Goal: Transaction & Acquisition: Purchase product/service

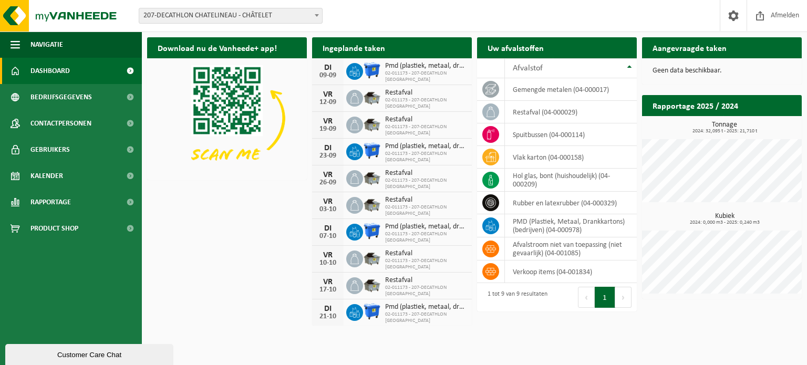
click at [212, 11] on span "207-DECATHLON CHATELINEAU - CHÂTELET" at bounding box center [230, 15] width 183 height 15
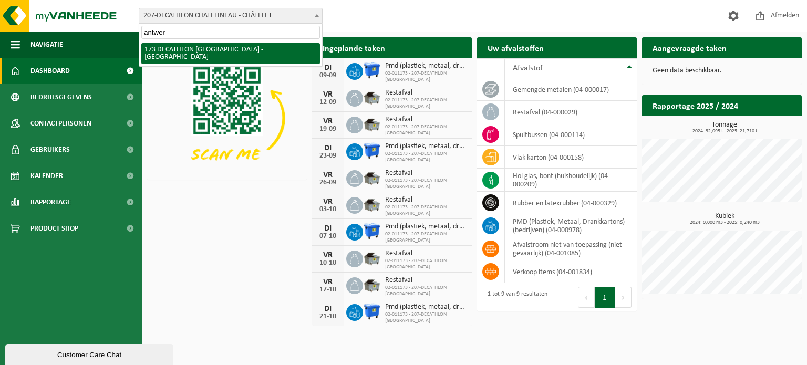
type input "antwerp"
select select "3328"
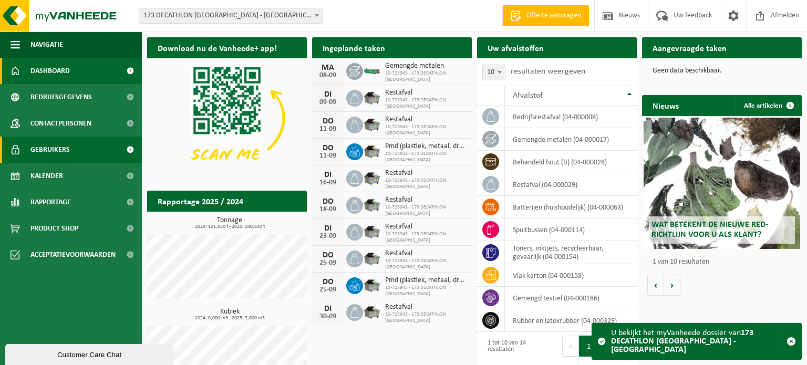
click at [55, 151] on span "Gebruikers" at bounding box center [49, 150] width 39 height 26
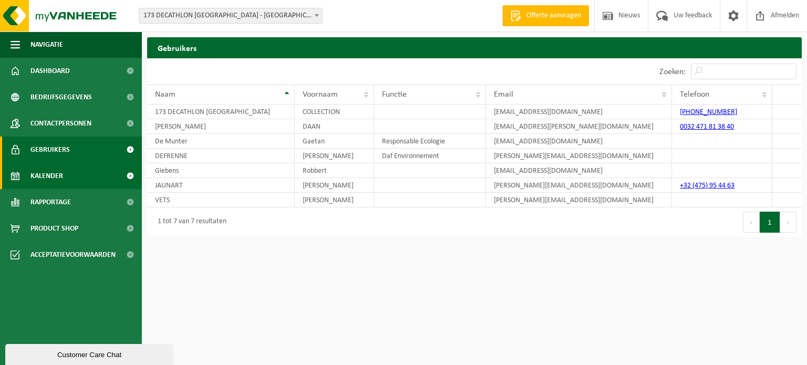
click at [42, 181] on span "Kalender" at bounding box center [46, 176] width 33 height 26
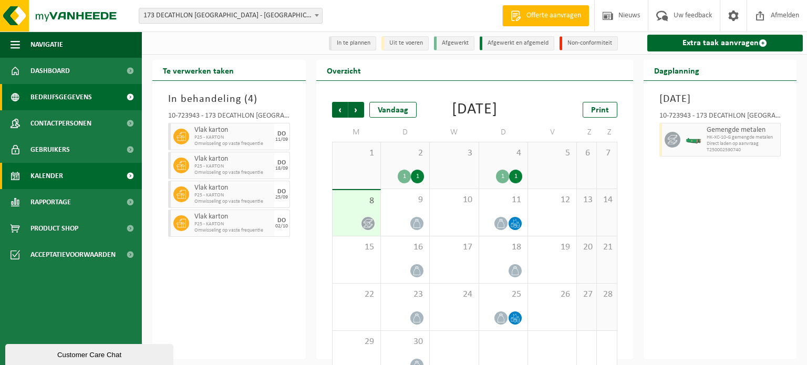
click at [55, 97] on span "Bedrijfsgegevens" at bounding box center [60, 97] width 61 height 26
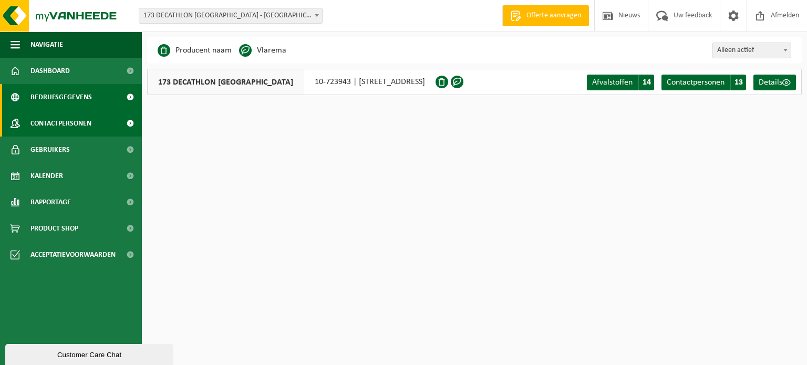
click at [57, 119] on span "Contactpersonen" at bounding box center [60, 123] width 61 height 26
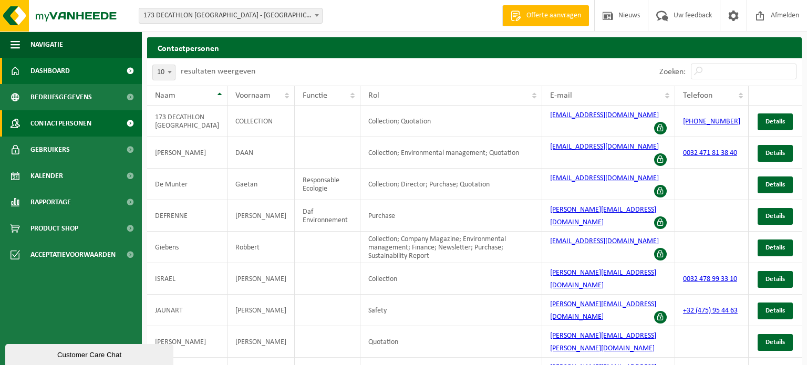
click at [39, 67] on span "Dashboard" at bounding box center [49, 71] width 39 height 26
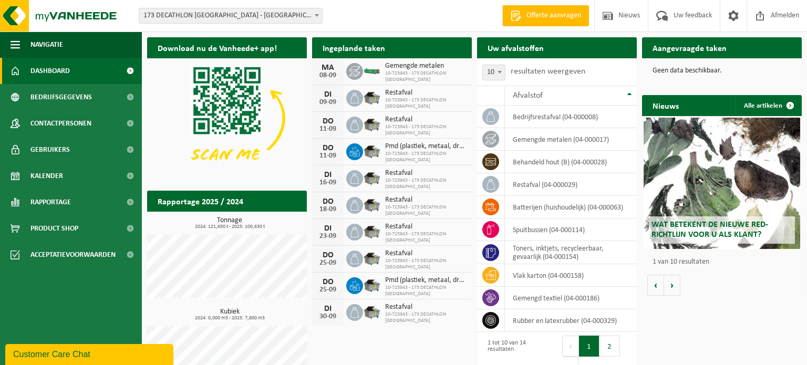
click at [553, 15] on span "Offerte aanvragen" at bounding box center [554, 16] width 60 height 11
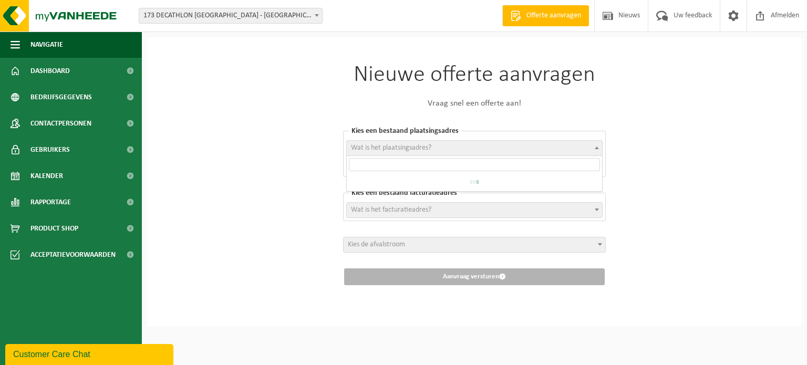
click at [501, 147] on span "Wat is het plaatsingsadres?" at bounding box center [474, 148] width 255 height 15
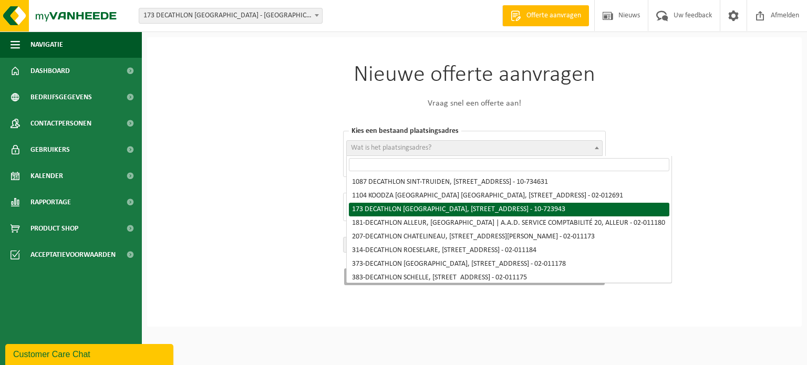
select select "3328"
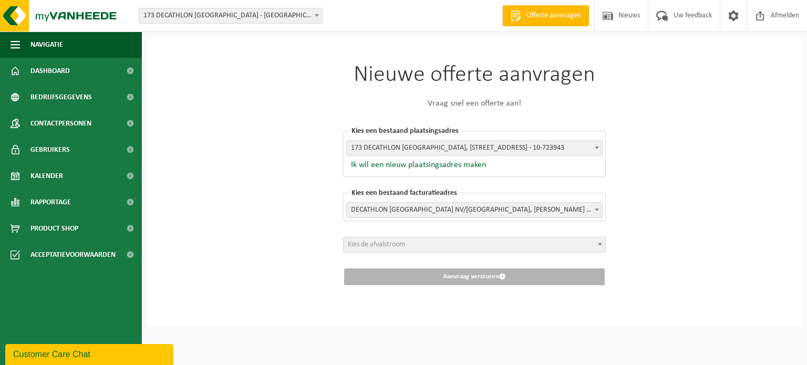
click at [469, 246] on span "Kies de afvalstroom" at bounding box center [475, 245] width 262 height 15
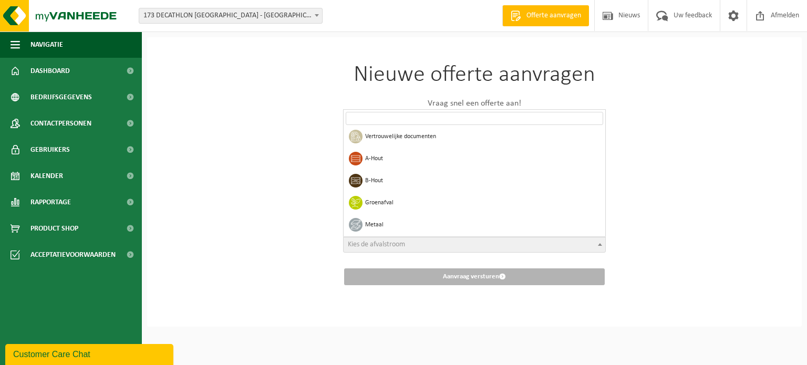
scroll to position [127, 0]
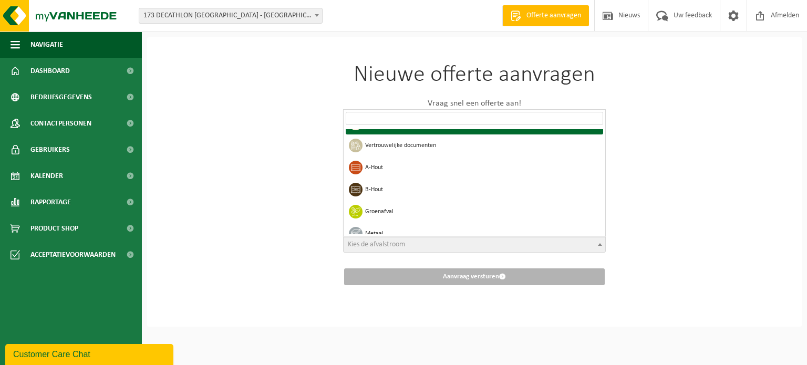
click at [669, 84] on div "Nieuwe offerte aanvragen Vraag snel een offerte aan! Kies een bestaand plaatsin…" at bounding box center [474, 182] width 655 height 290
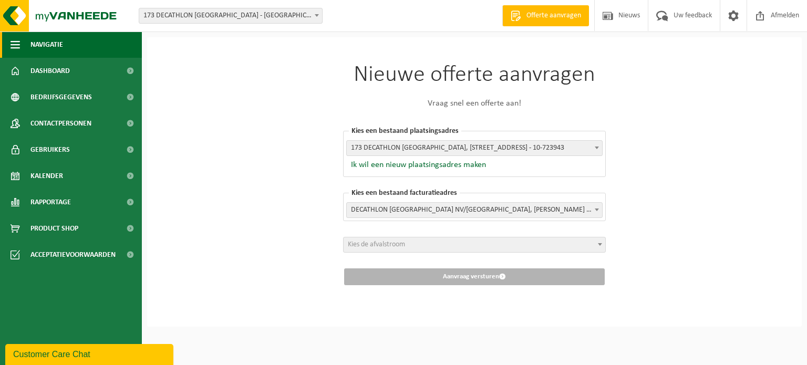
click at [22, 42] on button "Navigatie" at bounding box center [71, 45] width 142 height 26
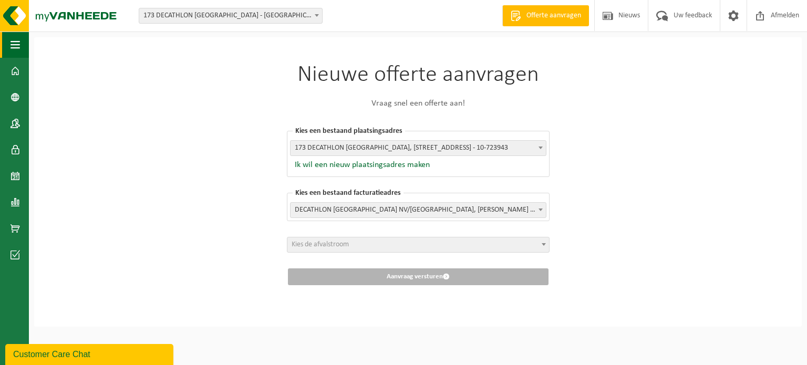
click at [23, 43] on button "Navigatie" at bounding box center [14, 45] width 29 height 26
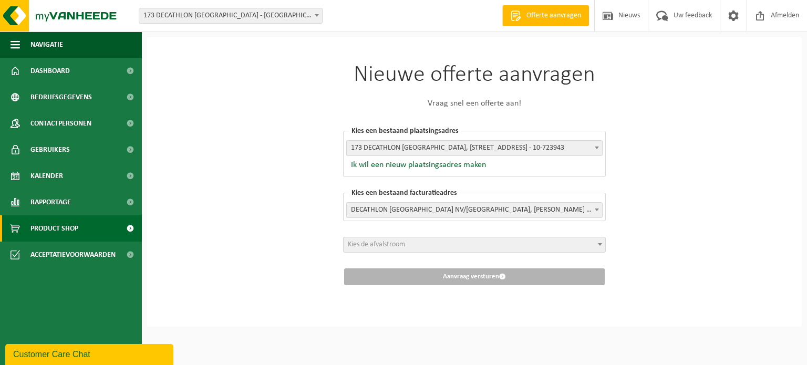
click at [82, 228] on link "Product Shop" at bounding box center [71, 228] width 142 height 26
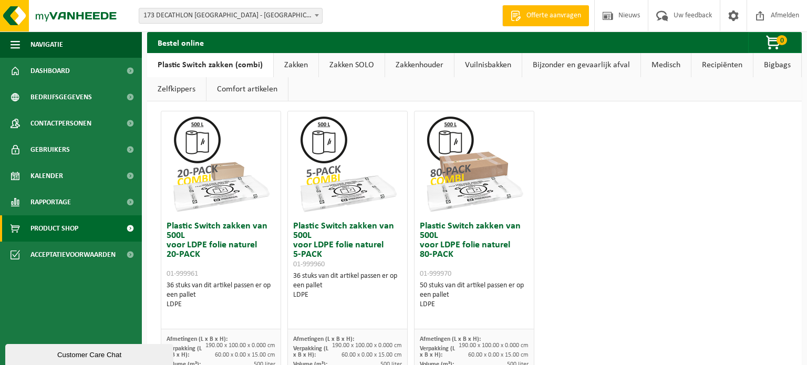
scroll to position [748, 0]
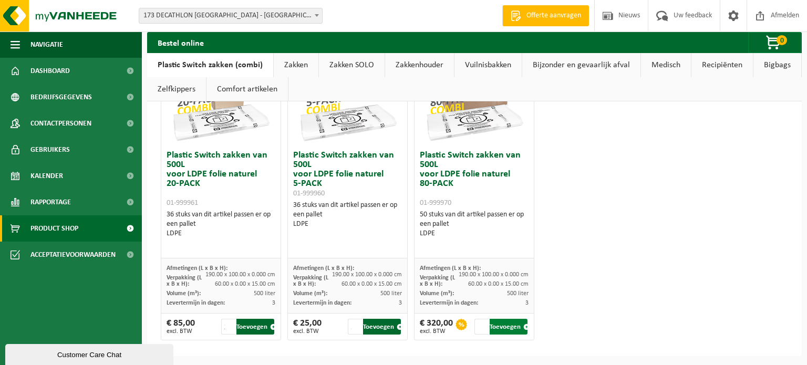
click at [503, 325] on button "Toevoegen" at bounding box center [509, 327] width 38 height 16
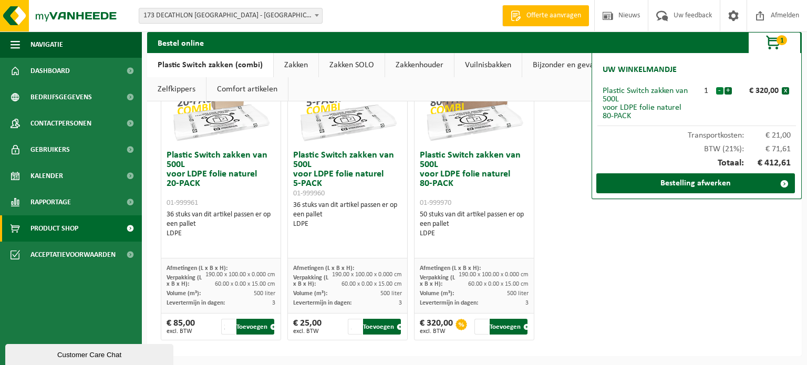
click at [721, 90] on button "-" at bounding box center [719, 90] width 7 height 7
